Goal: Task Accomplishment & Management: Manage account settings

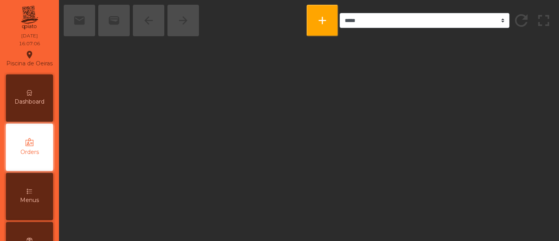
click at [39, 196] on span "Menus" at bounding box center [29, 200] width 19 height 8
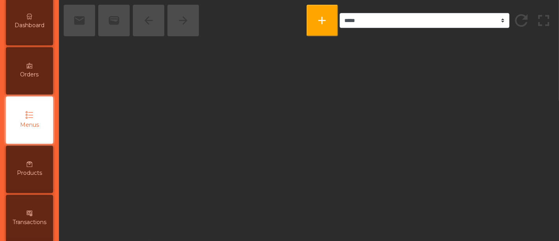
scroll to position [82, 0]
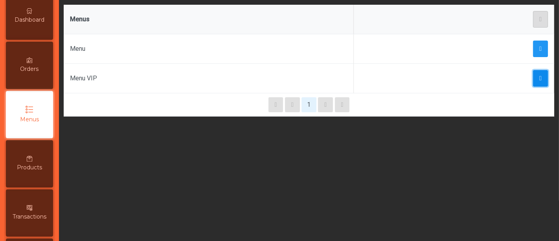
click at [533, 81] on button "button" at bounding box center [540, 78] width 15 height 17
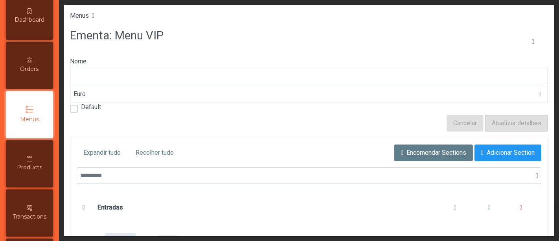
type input "********"
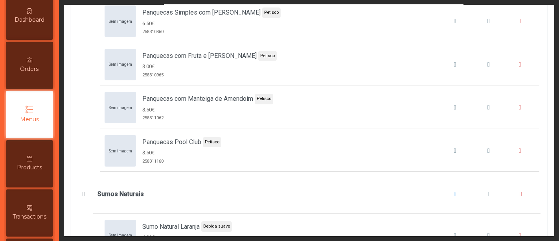
scroll to position [2280, 0]
click at [443, 145] on div "Panquecas Pool Club" at bounding box center [455, 149] width 24 height 9
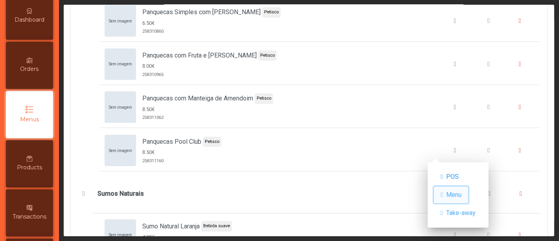
click at [457, 195] on span "Menu" at bounding box center [453, 194] width 15 height 9
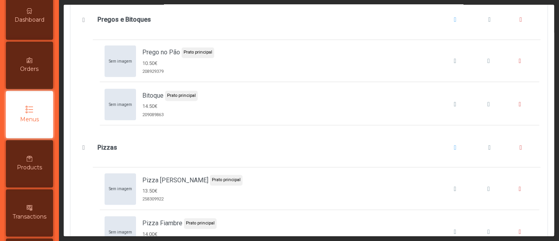
scroll to position [1321, 0]
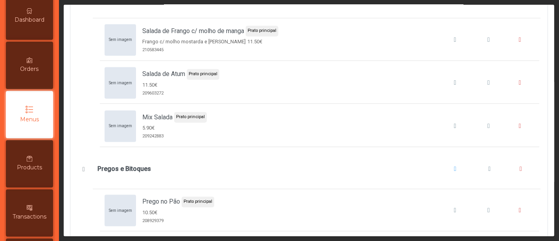
click at [40, 120] on div "Menus" at bounding box center [29, 114] width 47 height 47
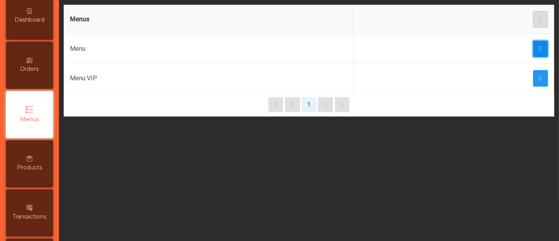
click at [540, 49] on button "button" at bounding box center [540, 48] width 15 height 17
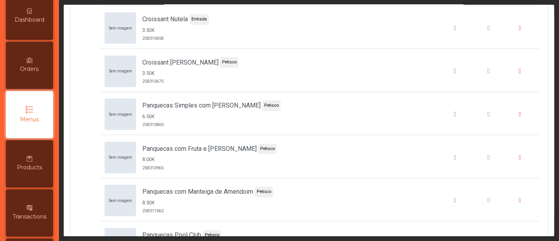
scroll to position [2240, 0]
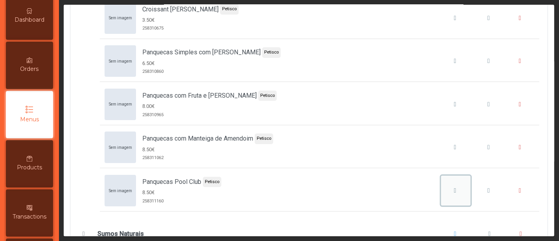
click at [441, 189] on button "Panquecas Pool Club" at bounding box center [456, 190] width 30 height 30
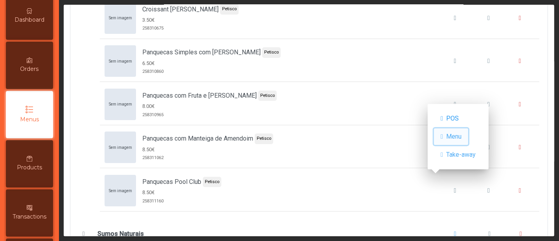
click at [461, 139] on span "Menu" at bounding box center [453, 136] width 15 height 9
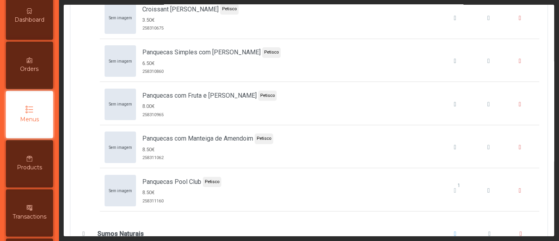
click at [30, 20] on div "Dashboard" at bounding box center [29, 16] width 47 height 47
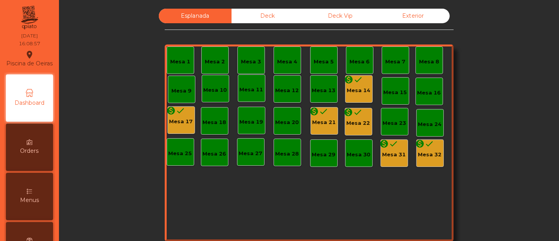
click at [186, 124] on div "Mesa 17" at bounding box center [181, 122] width 24 height 8
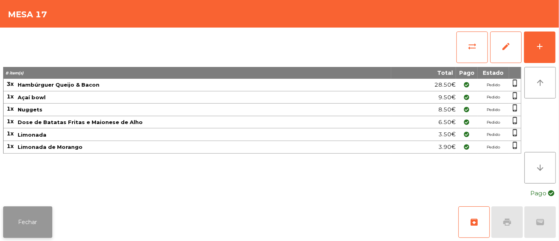
click at [17, 224] on button "Fechar" at bounding box center [27, 221] width 49 height 31
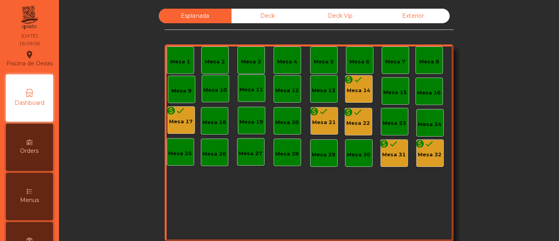
click at [273, 10] on div "Deck" at bounding box center [267, 16] width 73 height 15
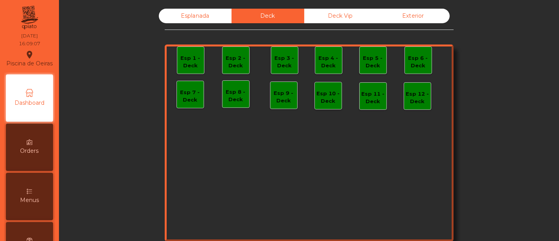
click at [327, 20] on div "Deck Vip" at bounding box center [340, 16] width 73 height 15
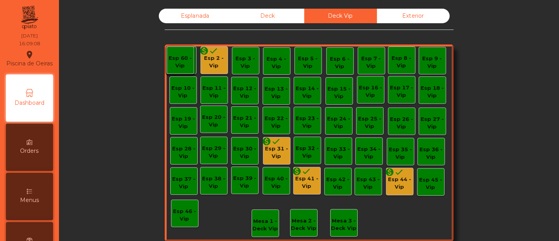
click at [211, 17] on div "Esplanada" at bounding box center [195, 16] width 73 height 15
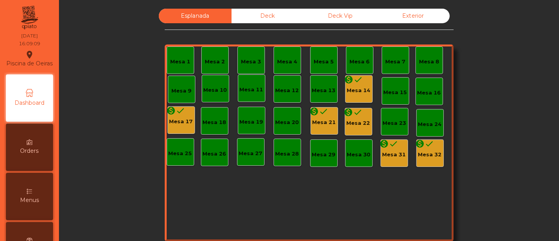
click at [426, 155] on div "Mesa 32" at bounding box center [430, 155] width 24 height 8
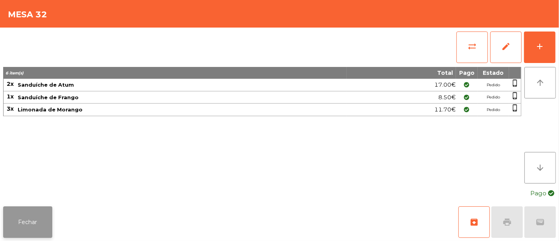
click at [28, 223] on button "Fechar" at bounding box center [27, 221] width 49 height 31
